Goal: Information Seeking & Learning: Check status

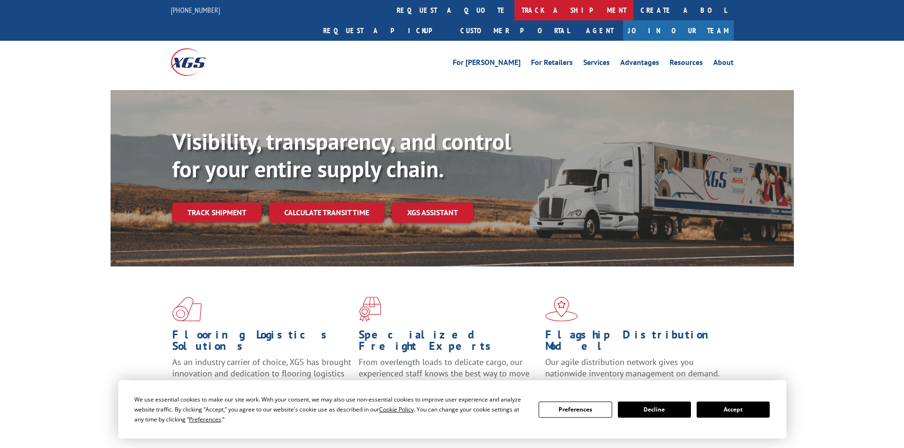
click at [514, 11] on link "track a shipment" at bounding box center [573, 10] width 119 height 20
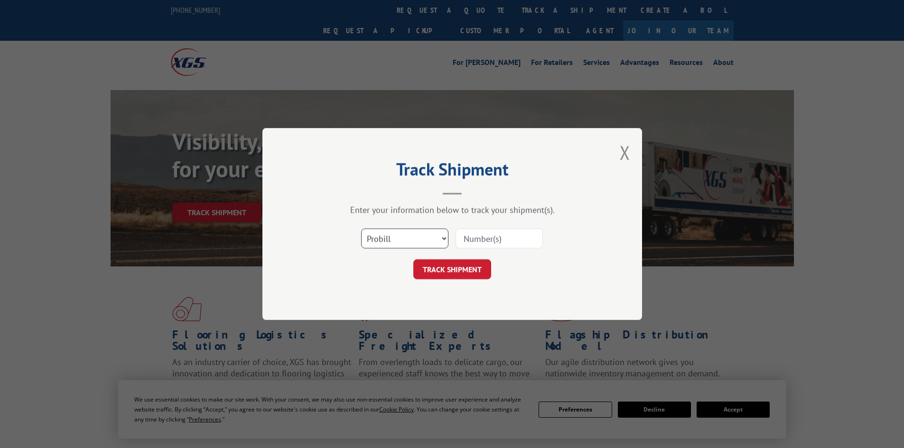
click at [419, 235] on select "Select category... Probill BOL PO" at bounding box center [404, 239] width 87 height 20
select select "bol"
click at [361, 229] on select "Select category... Probill BOL PO" at bounding box center [404, 239] width 87 height 20
click at [491, 243] on input at bounding box center [499, 239] width 87 height 20
paste input "5474778"
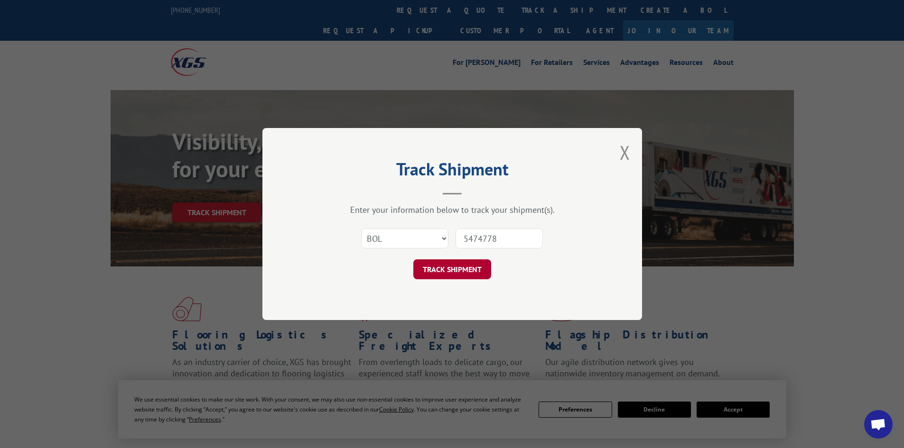
type input "5474778"
click at [444, 270] on button "TRACK SHIPMENT" at bounding box center [452, 270] width 78 height 20
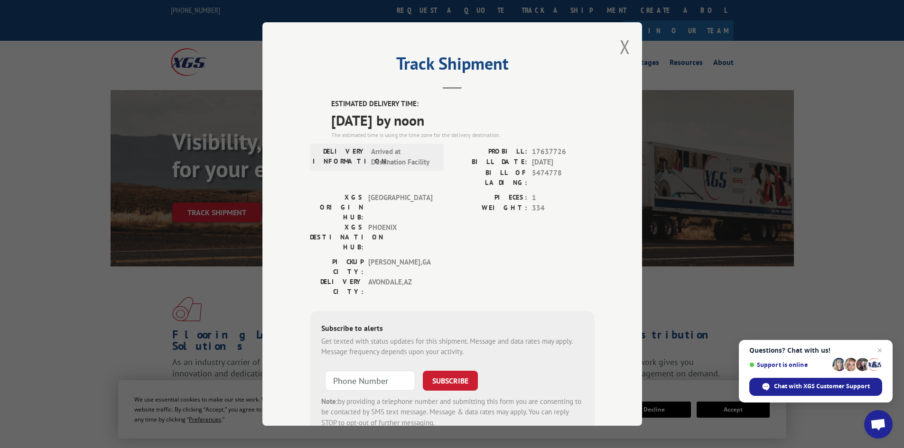
scroll to position [23, 0]
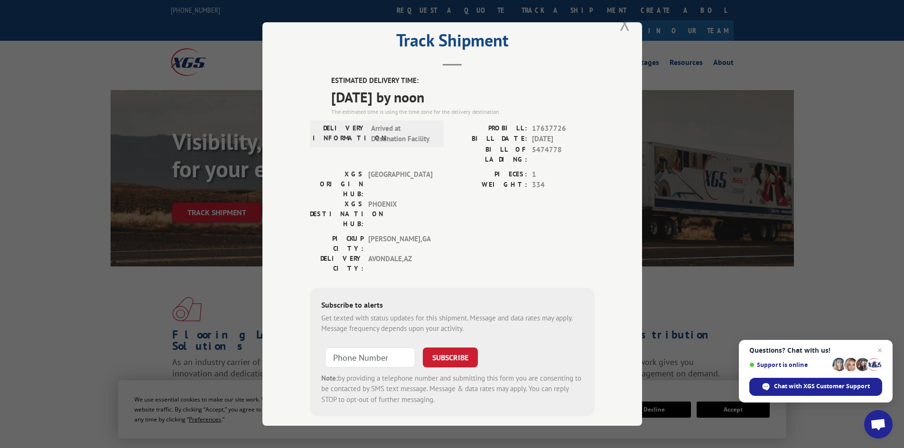
click at [620, 28] on button "Close modal" at bounding box center [625, 23] width 10 height 25
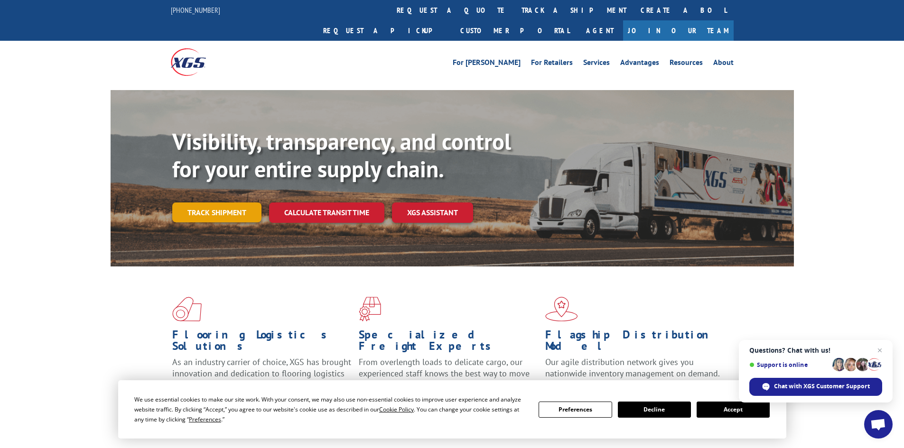
click at [237, 203] on link "Track shipment" at bounding box center [216, 213] width 89 height 20
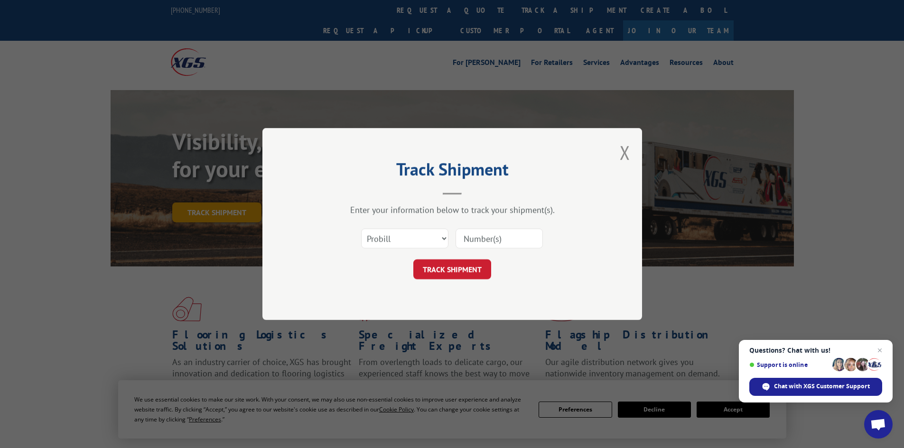
scroll to position [0, 0]
click at [452, 247] on div "Select category... Probill BOL PO" at bounding box center [452, 238] width 285 height 31
click at [420, 238] on select "Select category... Probill BOL PO" at bounding box center [404, 239] width 87 height 20
select select "bol"
click at [361, 229] on select "Select category... Probill BOL PO" at bounding box center [404, 239] width 87 height 20
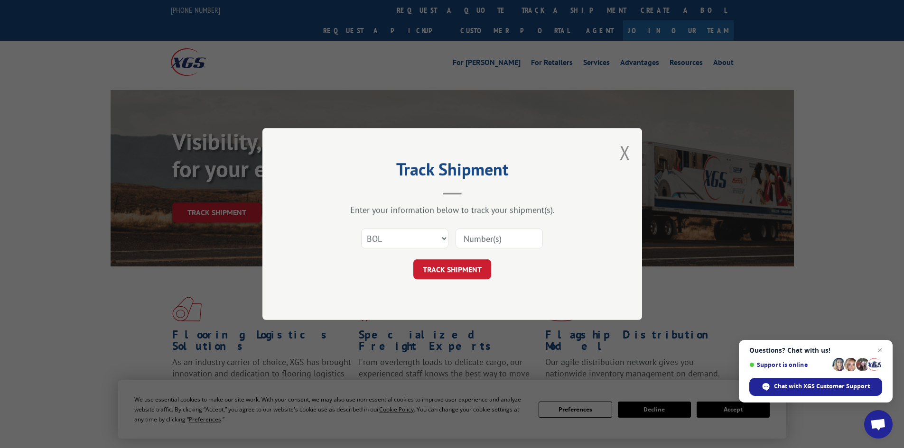
paste input "7045835"
type input "7045835"
click at [442, 270] on button "TRACK SHIPMENT" at bounding box center [452, 270] width 78 height 20
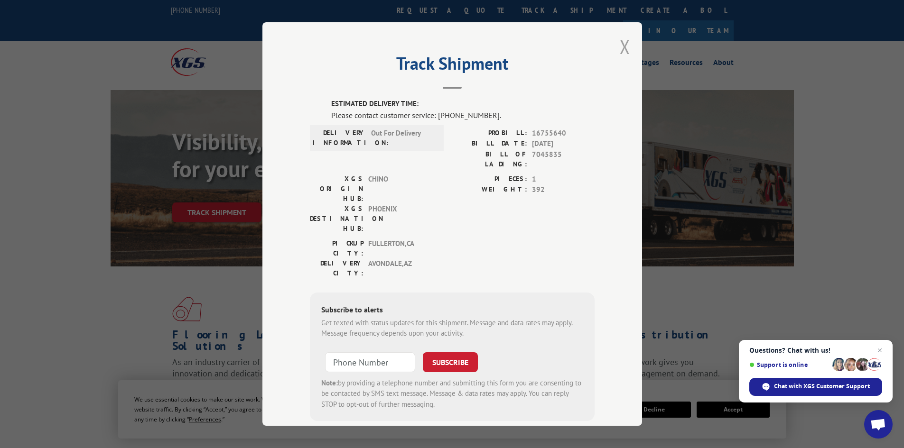
click at [623, 43] on button "Close modal" at bounding box center [625, 46] width 10 height 25
